Goal: Task Accomplishment & Management: Use online tool/utility

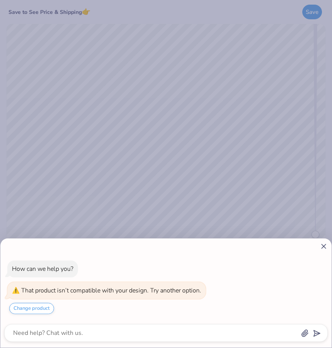
click at [321, 247] on icon at bounding box center [324, 247] width 8 height 8
type textarea "x"
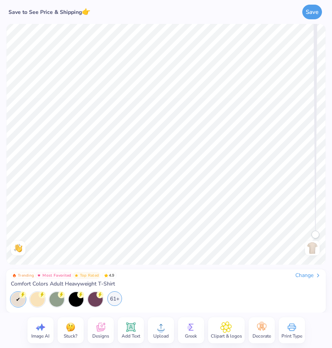
click at [110, 300] on div "61+" at bounding box center [114, 299] width 15 height 15
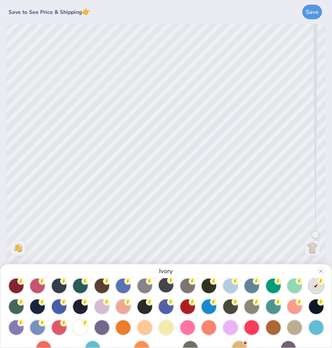
scroll to position [46, 0]
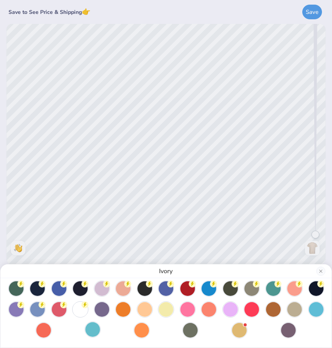
click at [93, 328] on div at bounding box center [92, 329] width 15 height 15
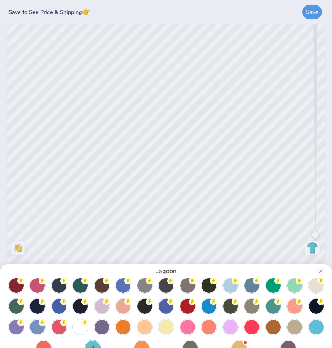
scroll to position [27, 0]
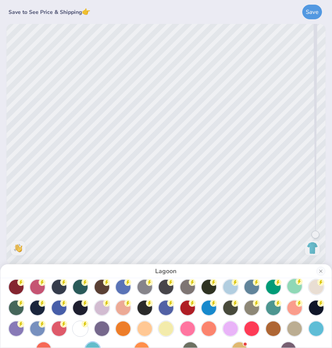
click at [302, 290] on div at bounding box center [294, 286] width 15 height 15
click at [314, 330] on div at bounding box center [316, 329] width 15 height 15
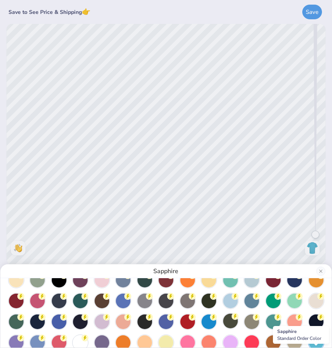
scroll to position [0, 0]
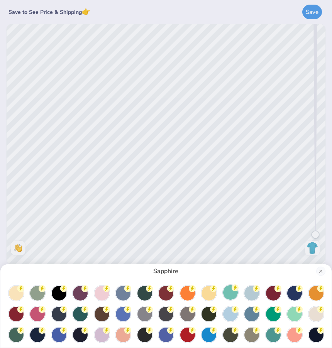
click at [228, 294] on div at bounding box center [230, 292] width 15 height 15
click at [39, 314] on div at bounding box center [37, 313] width 15 height 15
click at [252, 298] on div at bounding box center [251, 292] width 15 height 15
click at [143, 88] on div "Chambray" at bounding box center [166, 174] width 332 height 348
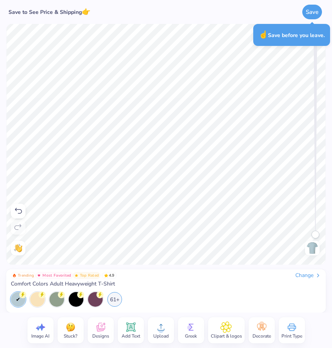
click at [20, 209] on icon at bounding box center [18, 211] width 7 height 6
click at [22, 214] on icon at bounding box center [18, 211] width 9 height 9
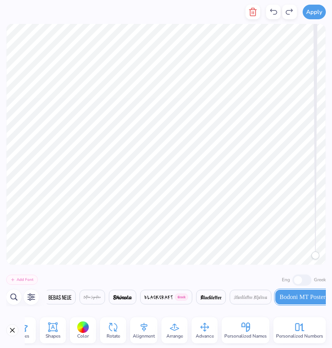
scroll to position [0, 75]
click at [236, 332] on div "Personalized Names" at bounding box center [246, 330] width 48 height 26
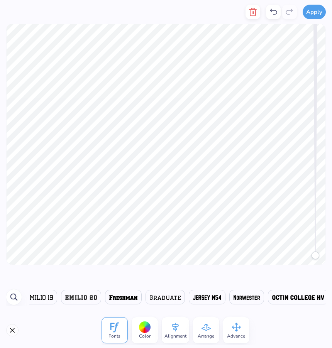
scroll to position [0, 709]
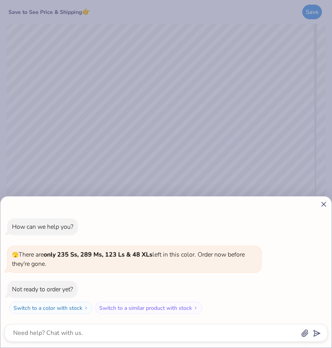
click at [328, 200] on icon at bounding box center [324, 204] width 8 height 8
type textarea "x"
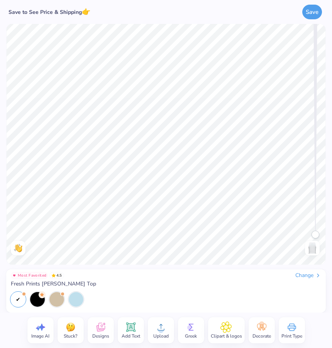
click at [105, 337] on span "Designs" at bounding box center [100, 336] width 17 height 6
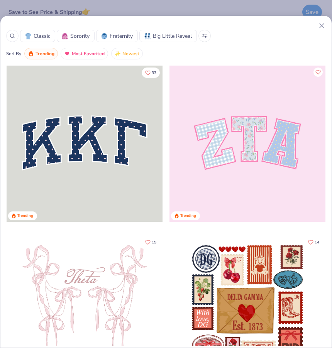
click at [178, 17] on div "Classic Sorority Fraternity Big Little Reveal Sort By Trending Most Favorited N…" at bounding box center [166, 181] width 332 height 333
click at [158, 4] on div "Classic Sorority Fraternity Big Little Reveal Sort By Trending Most Favorited N…" at bounding box center [166, 174] width 332 height 348
